Goal: Information Seeking & Learning: Learn about a topic

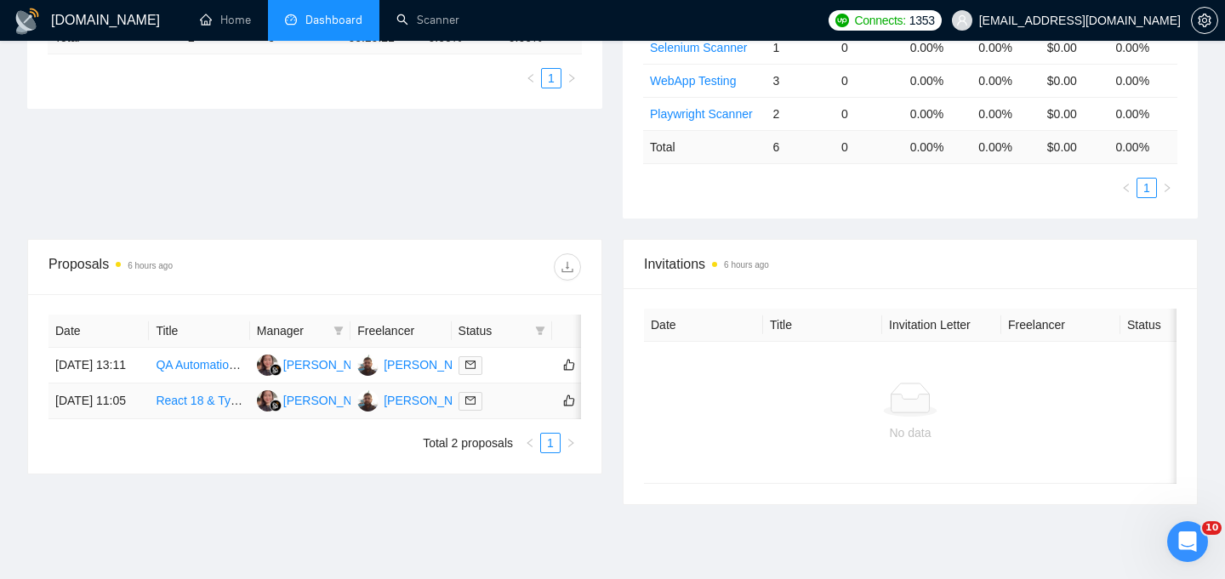
scroll to position [424, 0]
click at [106, 381] on td "[DATE] 13:11" at bounding box center [99, 364] width 100 height 36
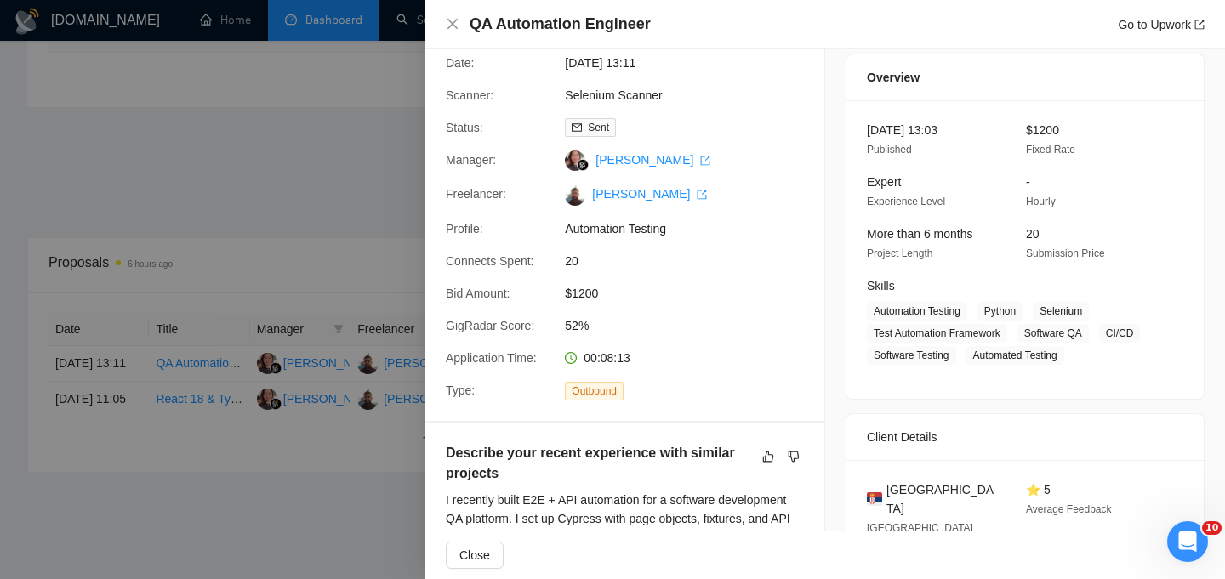
scroll to position [0, 0]
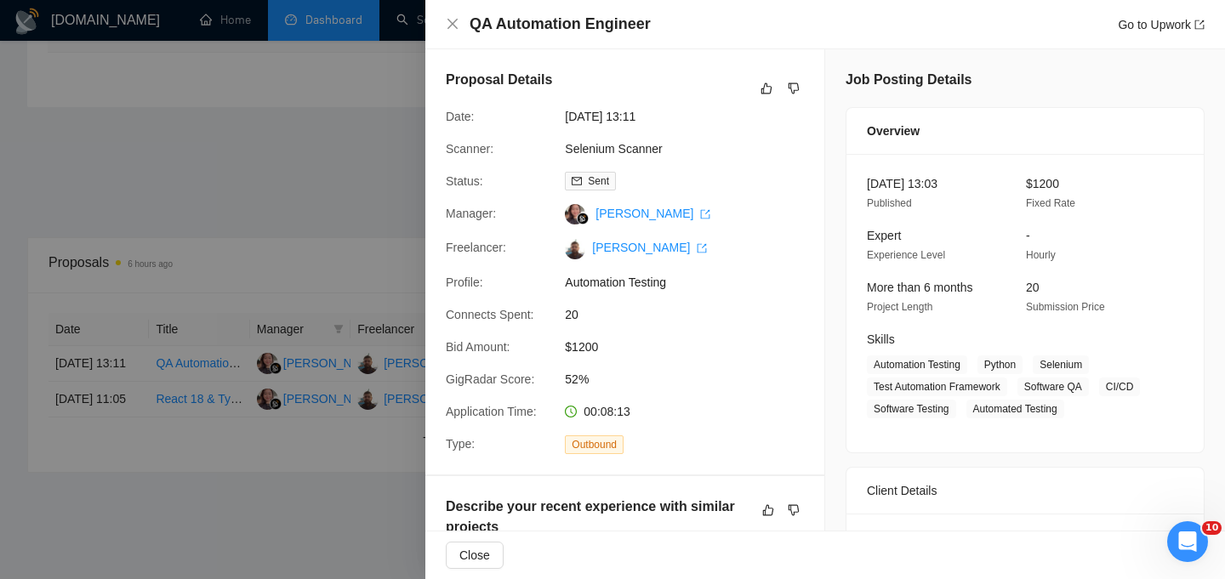
click at [338, 205] on div at bounding box center [612, 289] width 1225 height 579
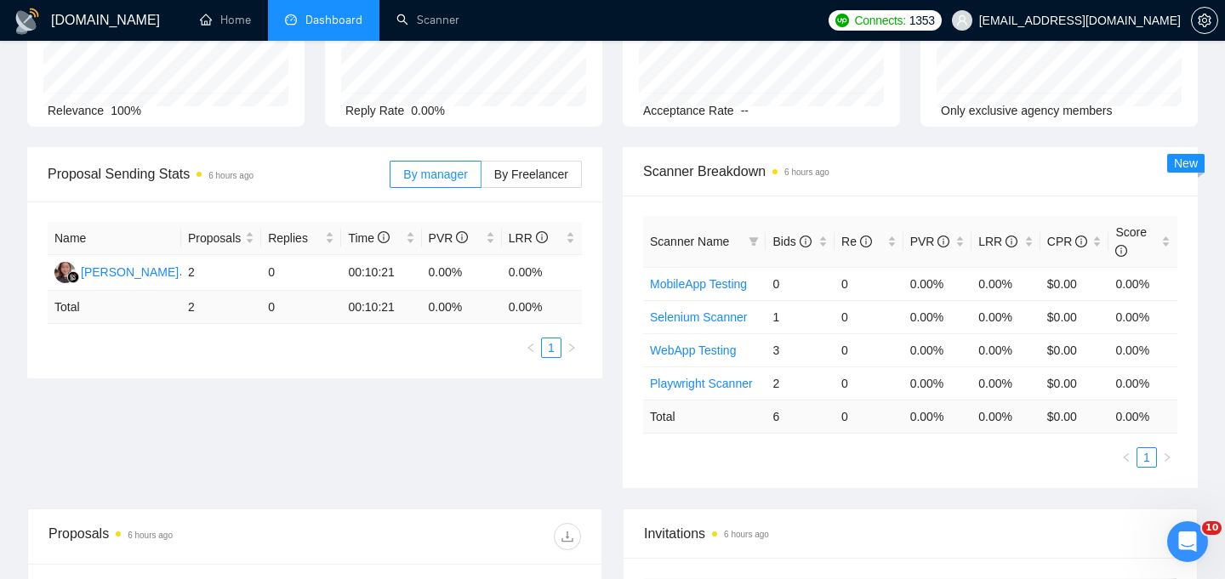
scroll to position [254, 0]
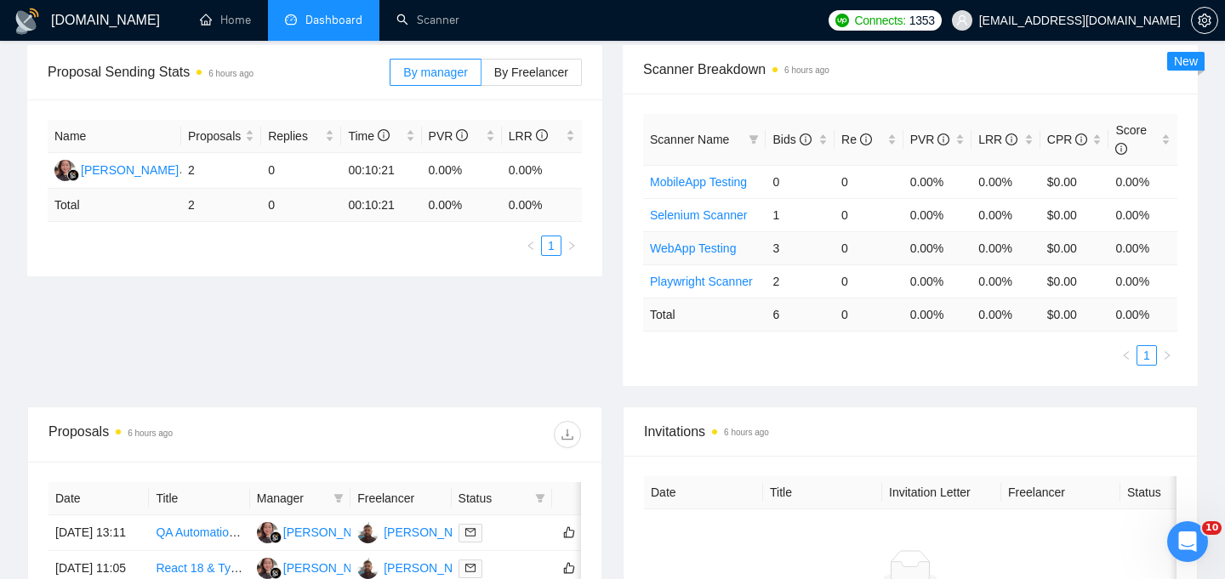
click at [822, 250] on td "3" at bounding box center [800, 247] width 69 height 33
click at [754, 240] on td "WebApp Testing" at bounding box center [704, 247] width 123 height 33
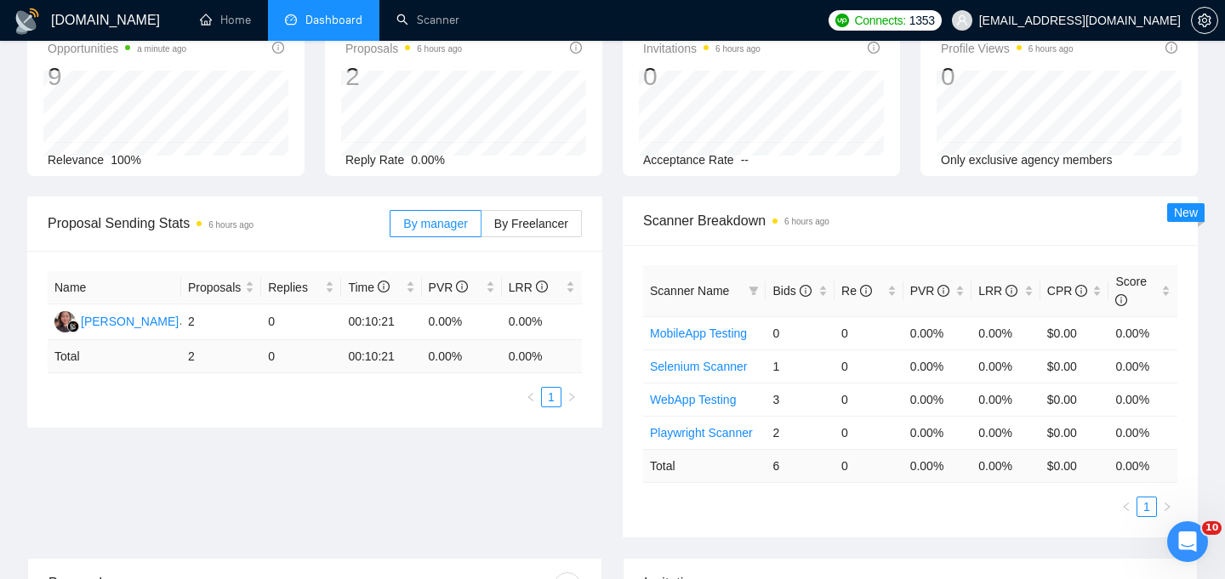
scroll to position [0, 0]
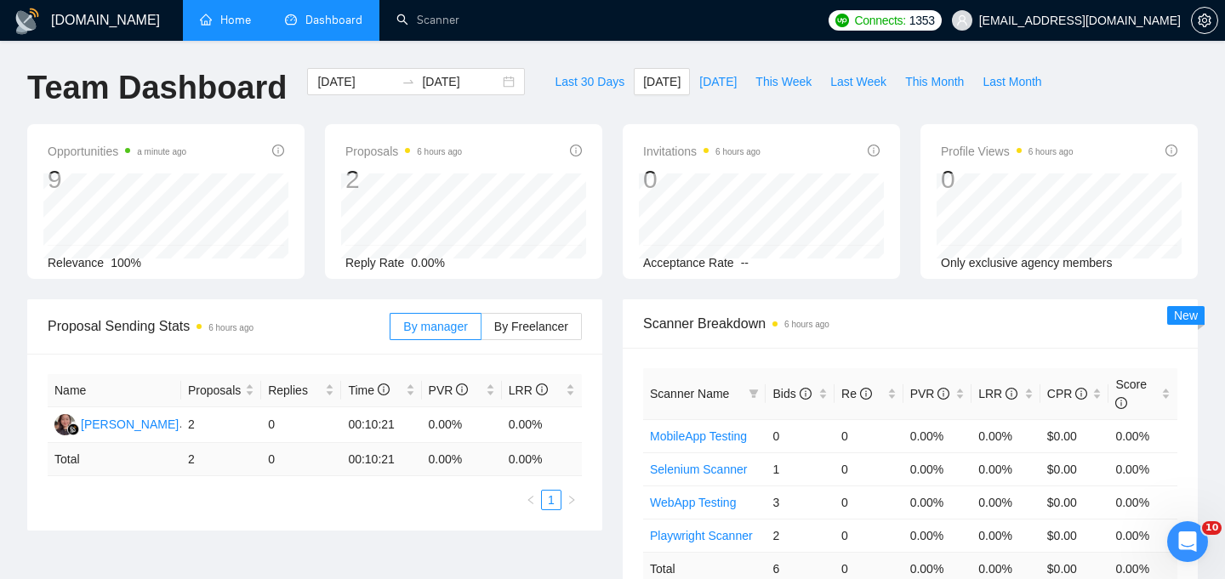
click at [216, 19] on link "Home" at bounding box center [225, 20] width 51 height 14
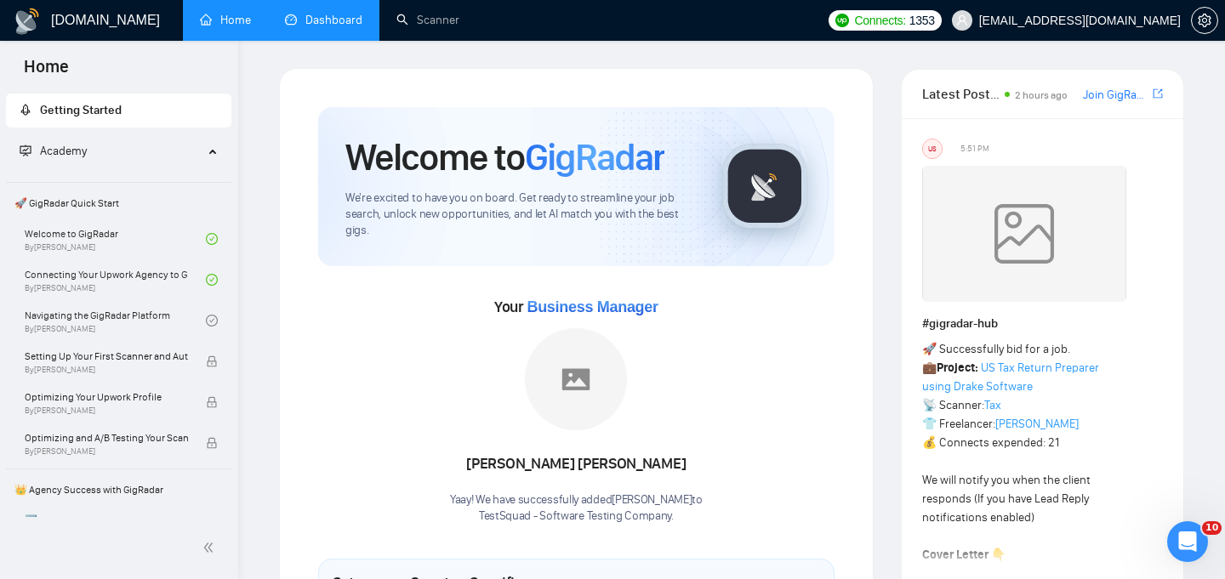
click at [348, 27] on link "Dashboard" at bounding box center [323, 20] width 77 height 14
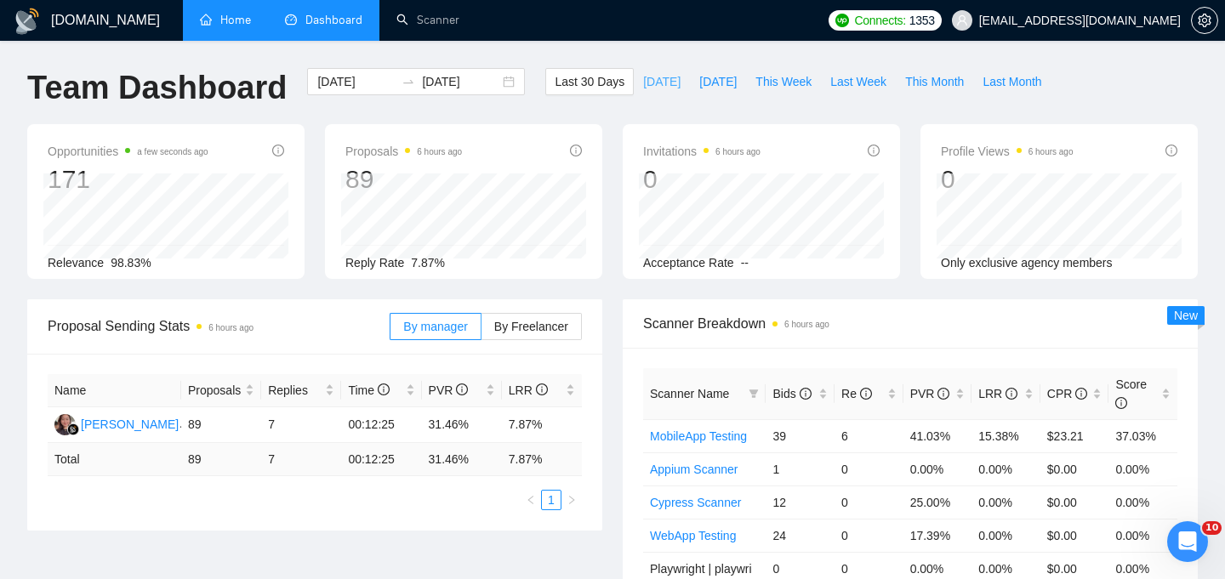
click at [648, 82] on span "[DATE]" at bounding box center [661, 81] width 37 height 19
type input "[DATE]"
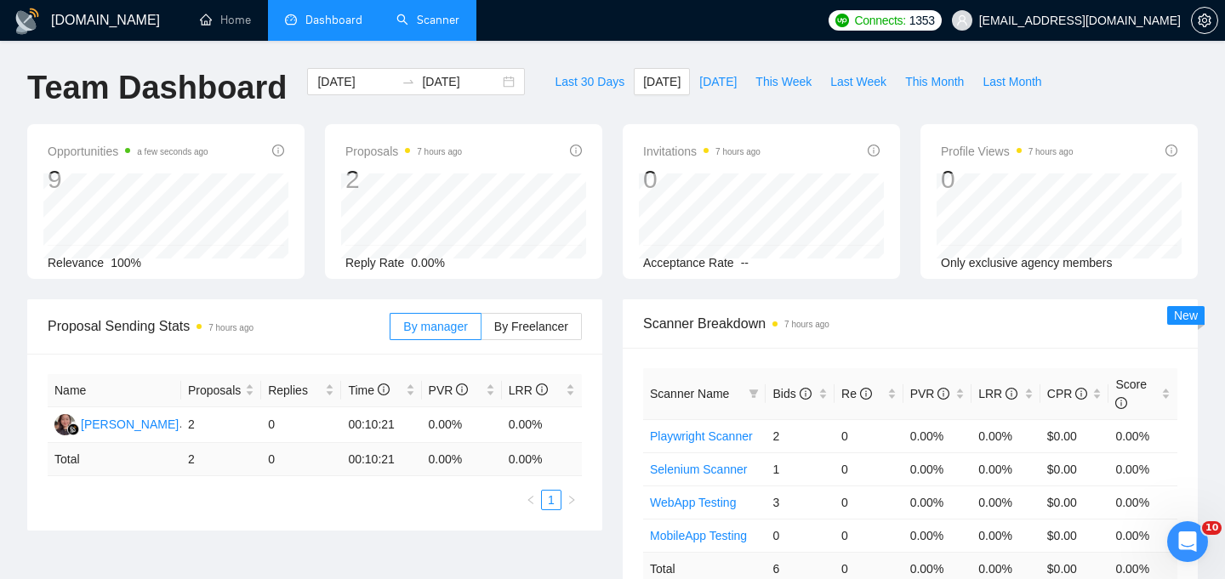
click at [405, 20] on link "Scanner" at bounding box center [428, 20] width 63 height 14
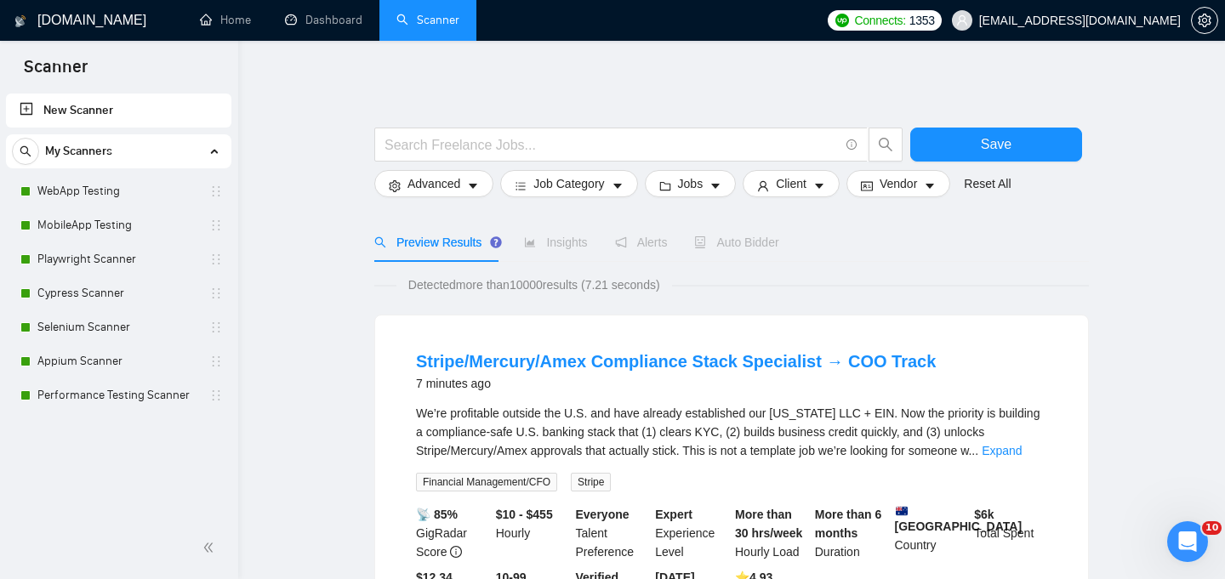
click at [145, 471] on div "New Scanner My Scanners WebApp Testing MobileApp Testing Playwright Scanner Cyp…" at bounding box center [119, 303] width 238 height 427
click at [348, 26] on link "Dashboard" at bounding box center [323, 20] width 77 height 14
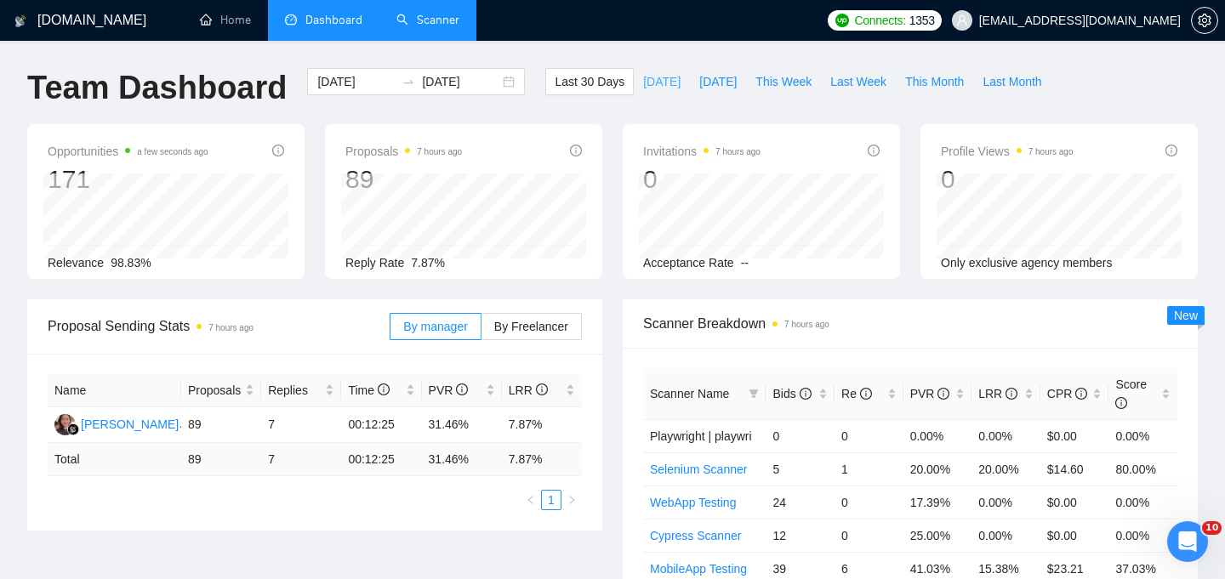
click at [648, 88] on span "[DATE]" at bounding box center [661, 81] width 37 height 19
type input "[DATE]"
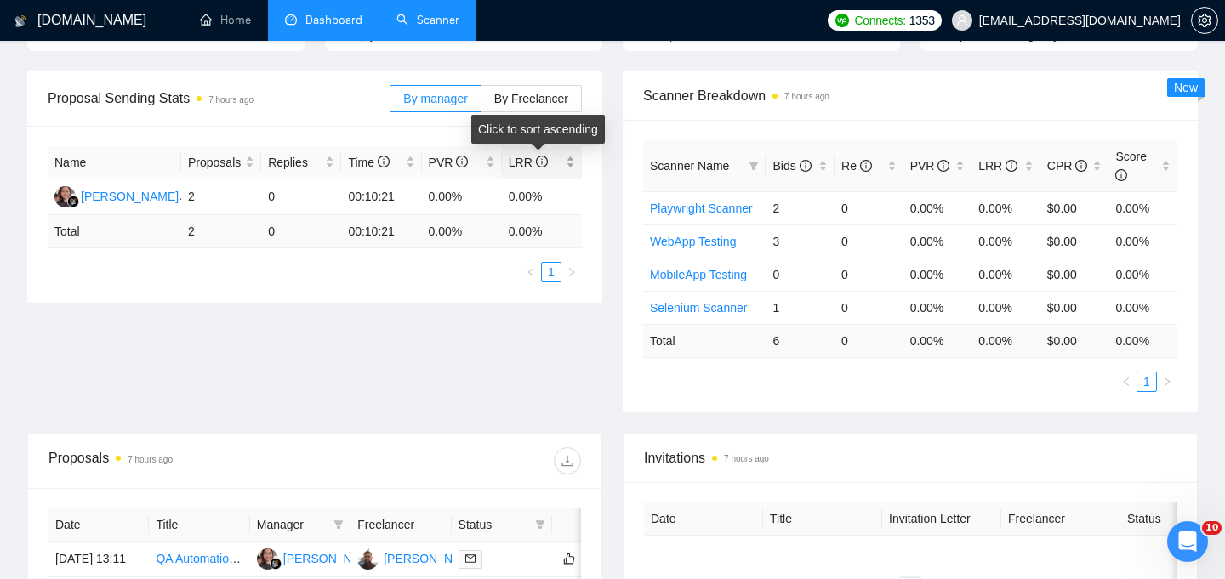
scroll to position [501, 0]
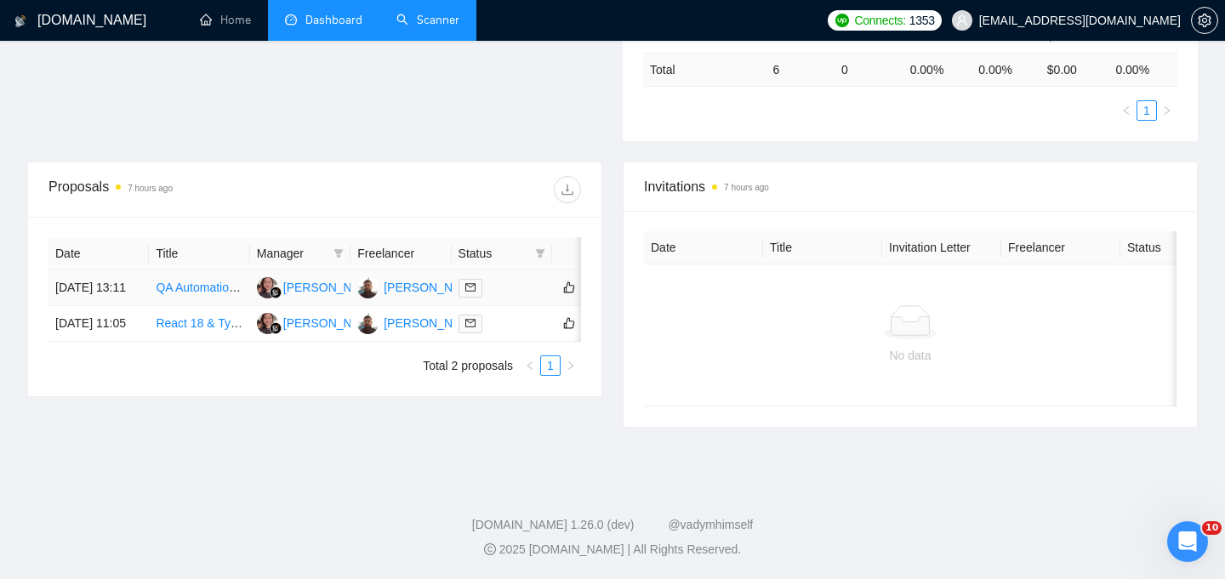
click at [236, 305] on td "QA Automation Engineer" at bounding box center [199, 289] width 100 height 36
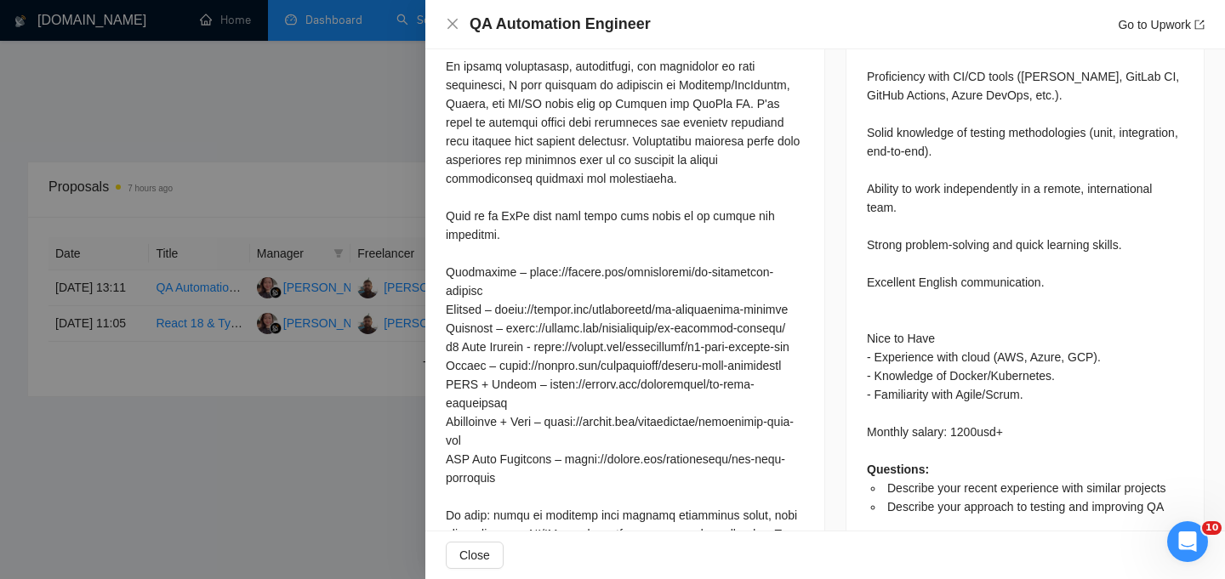
scroll to position [1201, 0]
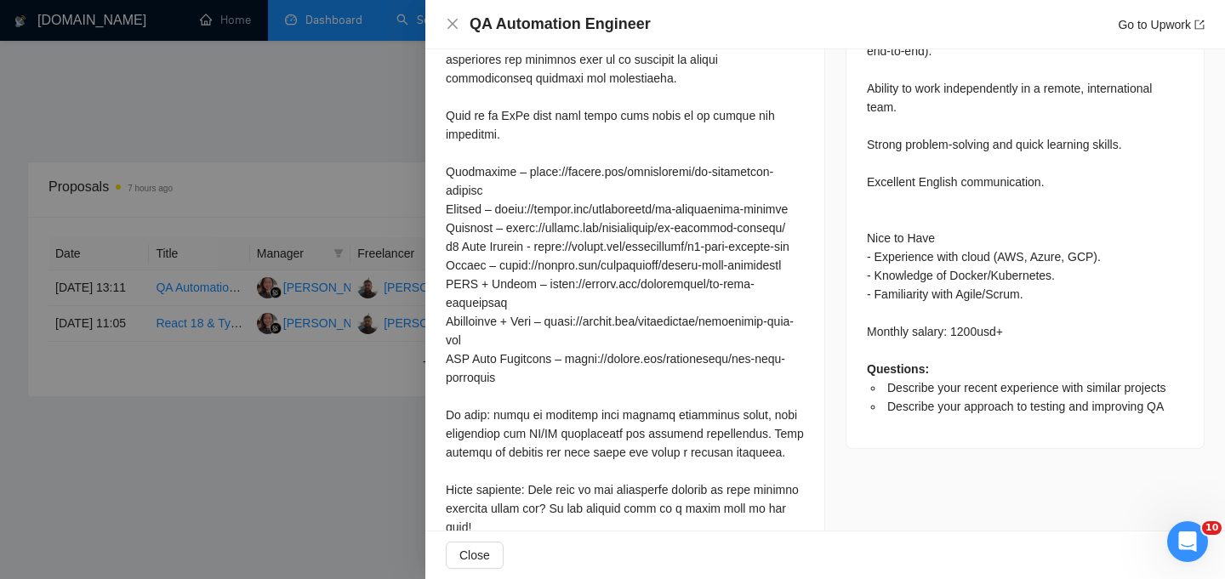
click at [308, 494] on div at bounding box center [612, 289] width 1225 height 579
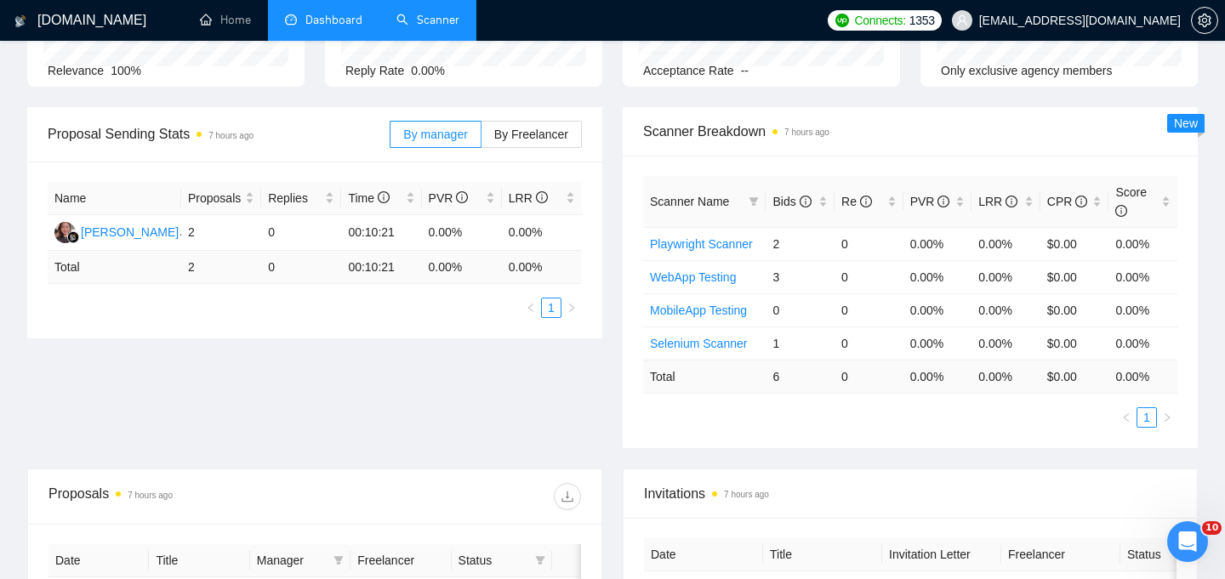
scroll to position [0, 0]
